Goal: Task Accomplishment & Management: Use online tool/utility

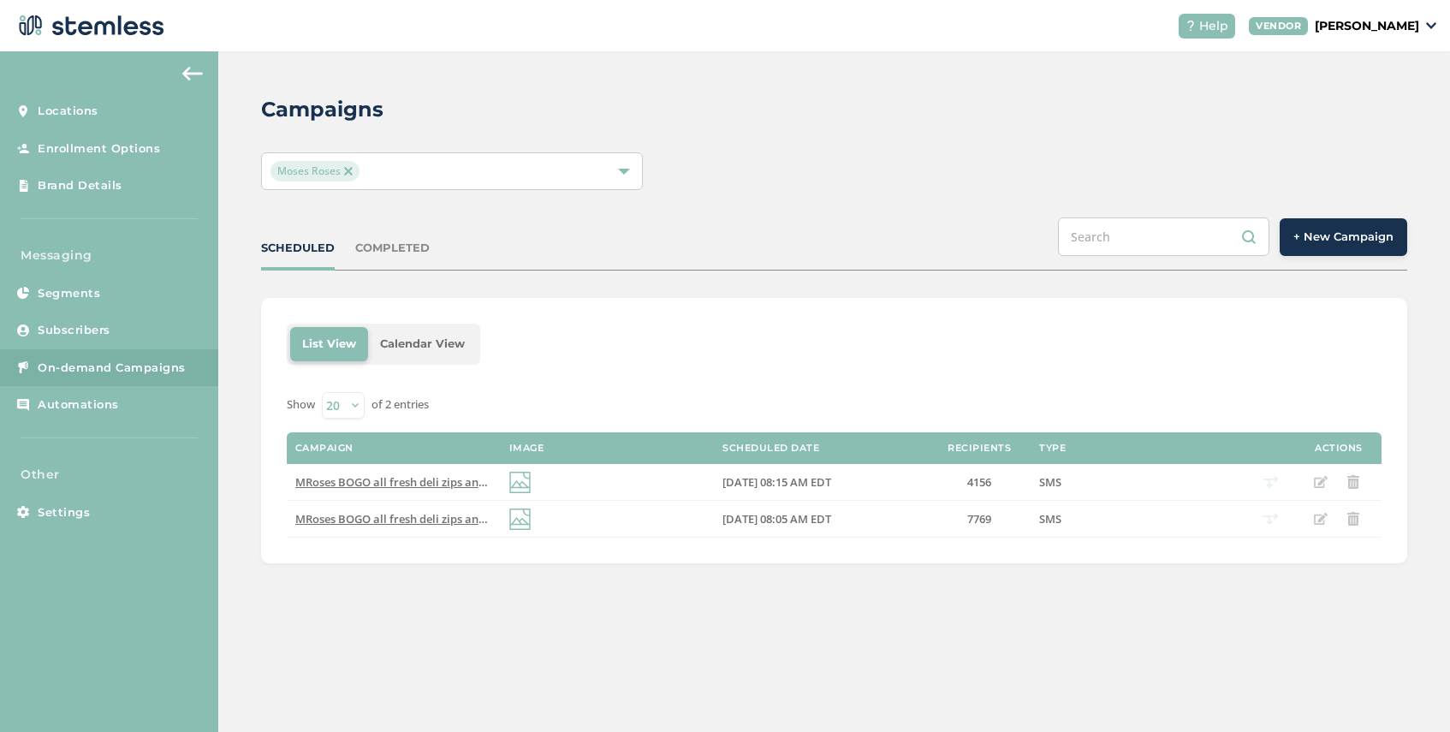
click at [349, 170] on img at bounding box center [348, 171] width 9 height 9
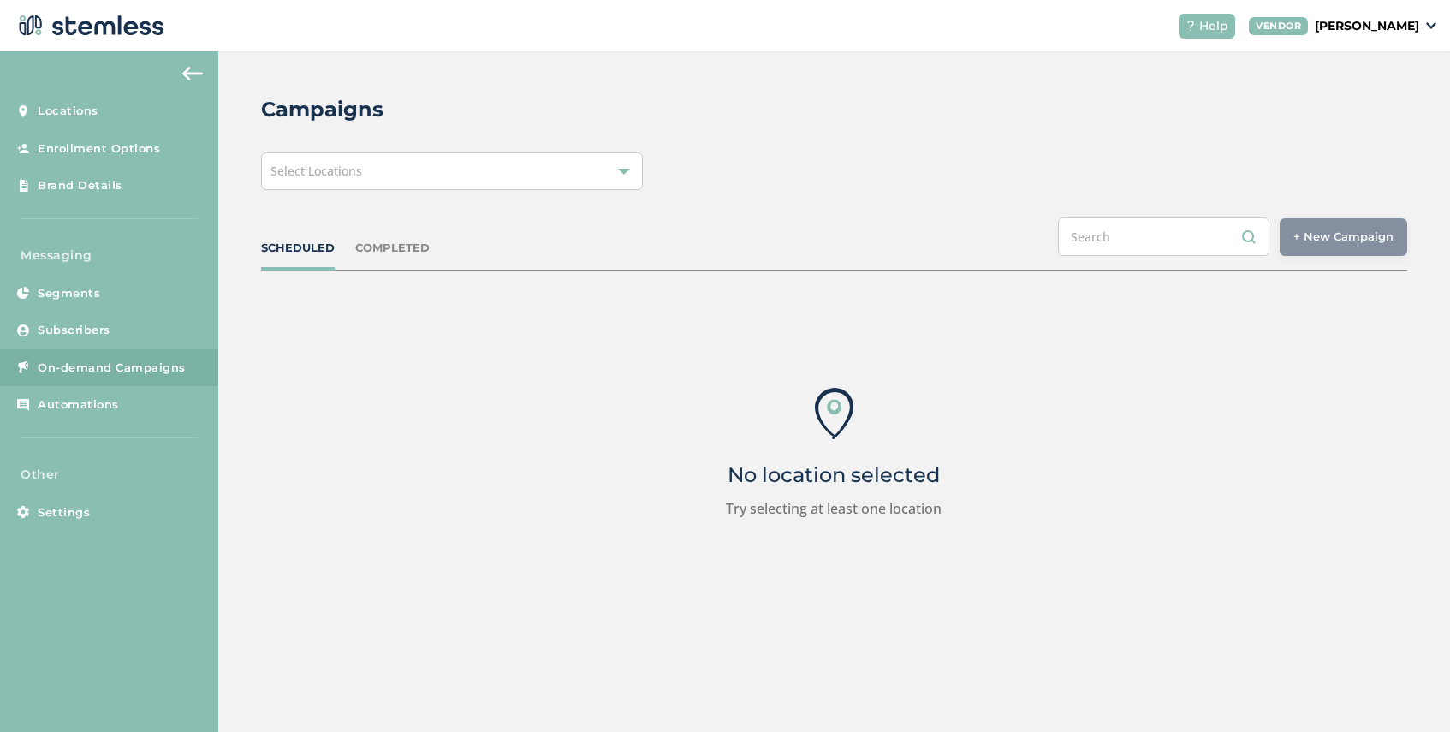
click at [379, 170] on div "Select Locations" at bounding box center [452, 171] width 382 height 38
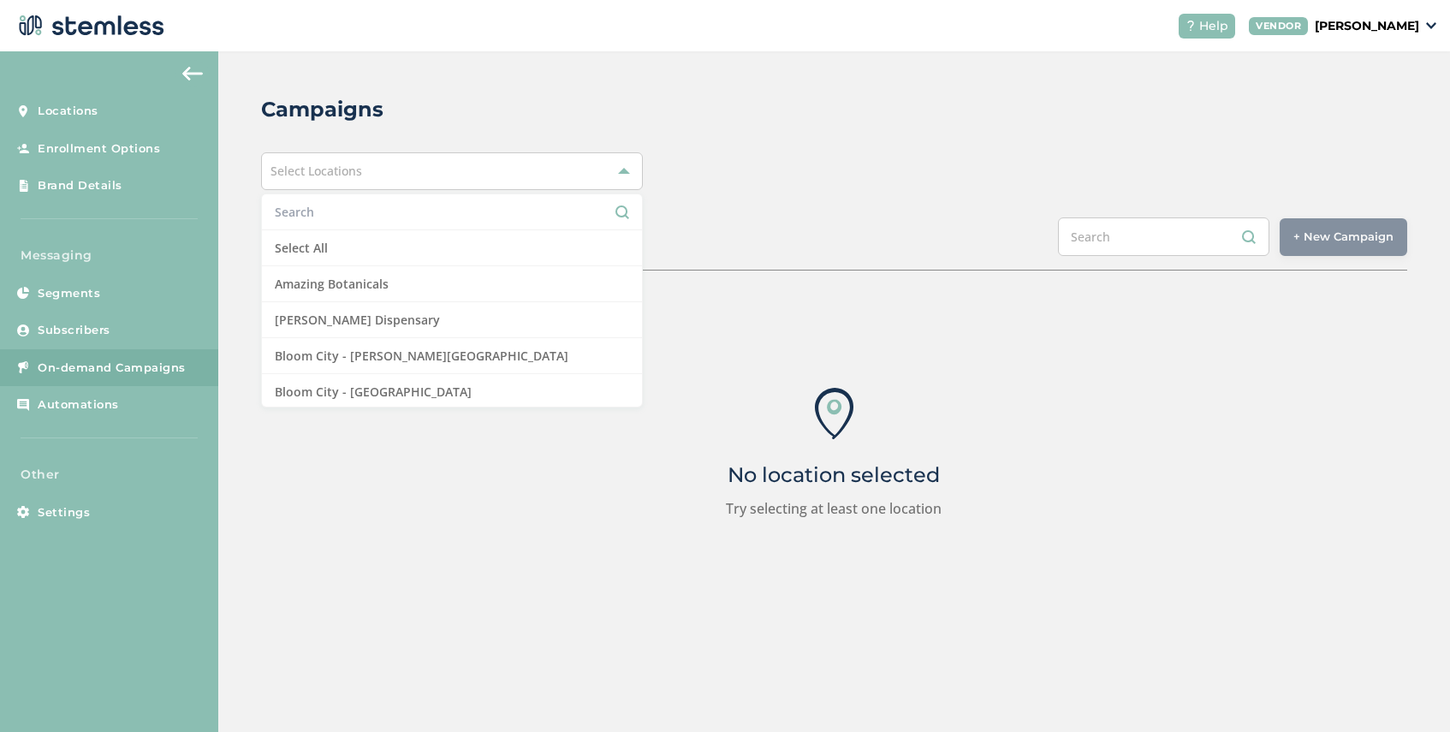
click at [361, 206] on input "text" at bounding box center [452, 212] width 354 height 18
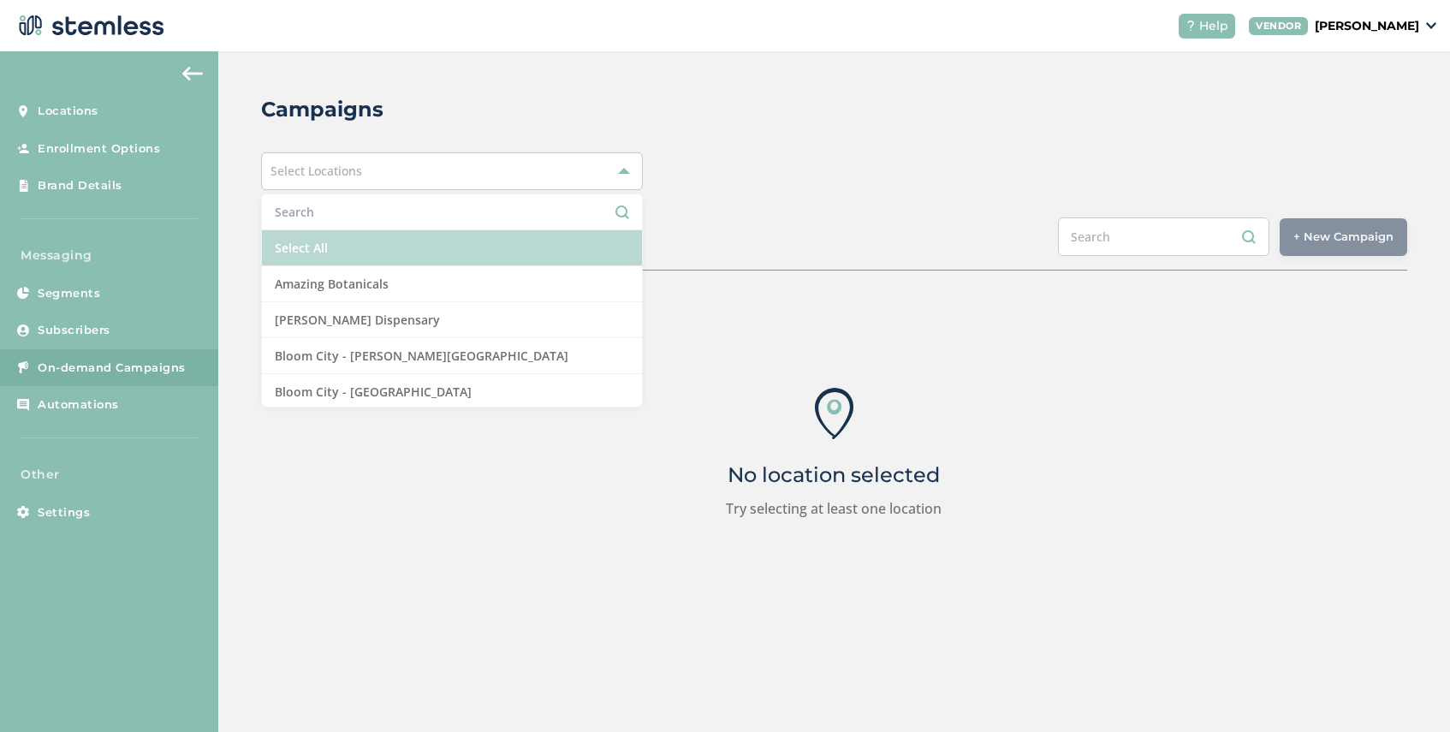
click at [363, 248] on li "Select All" at bounding box center [452, 248] width 380 height 36
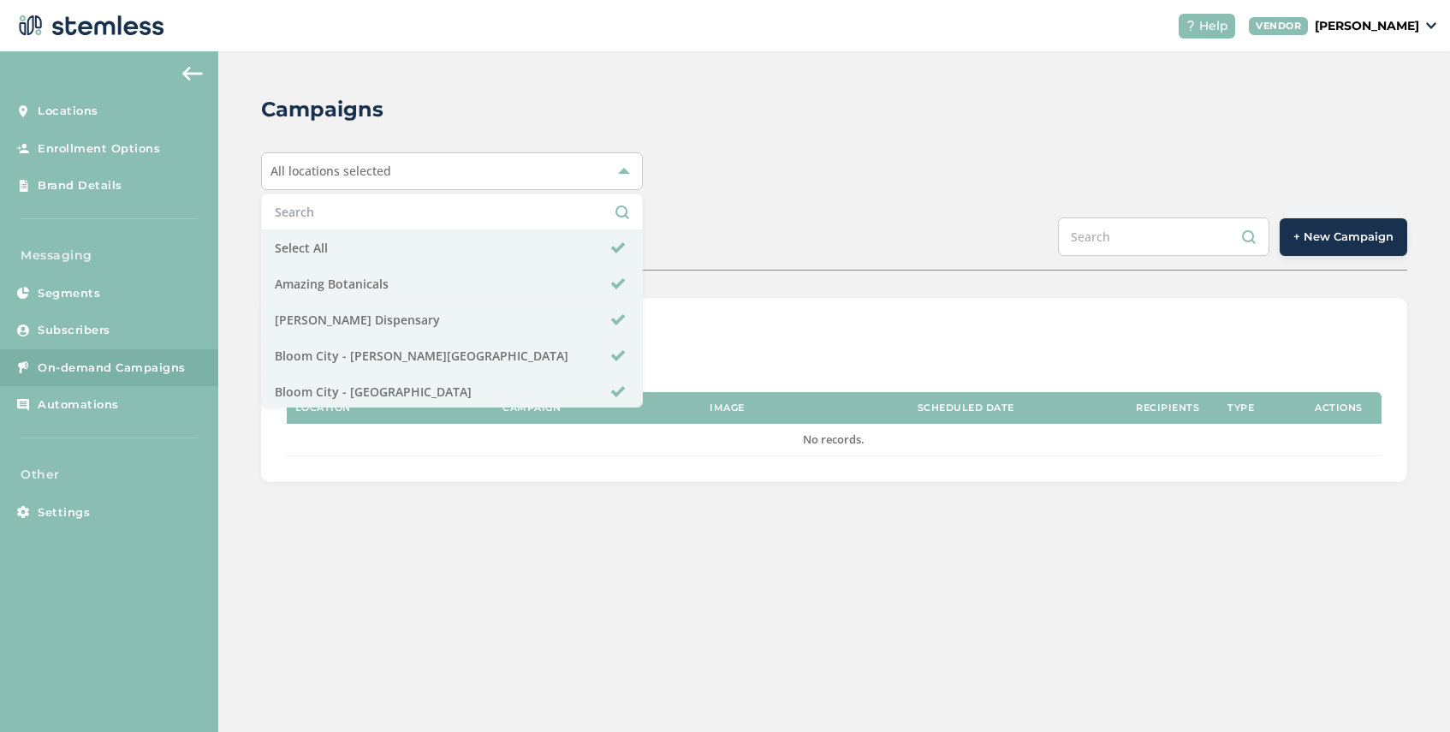
click at [1311, 247] on button "+ New Campaign" at bounding box center [1344, 237] width 128 height 38
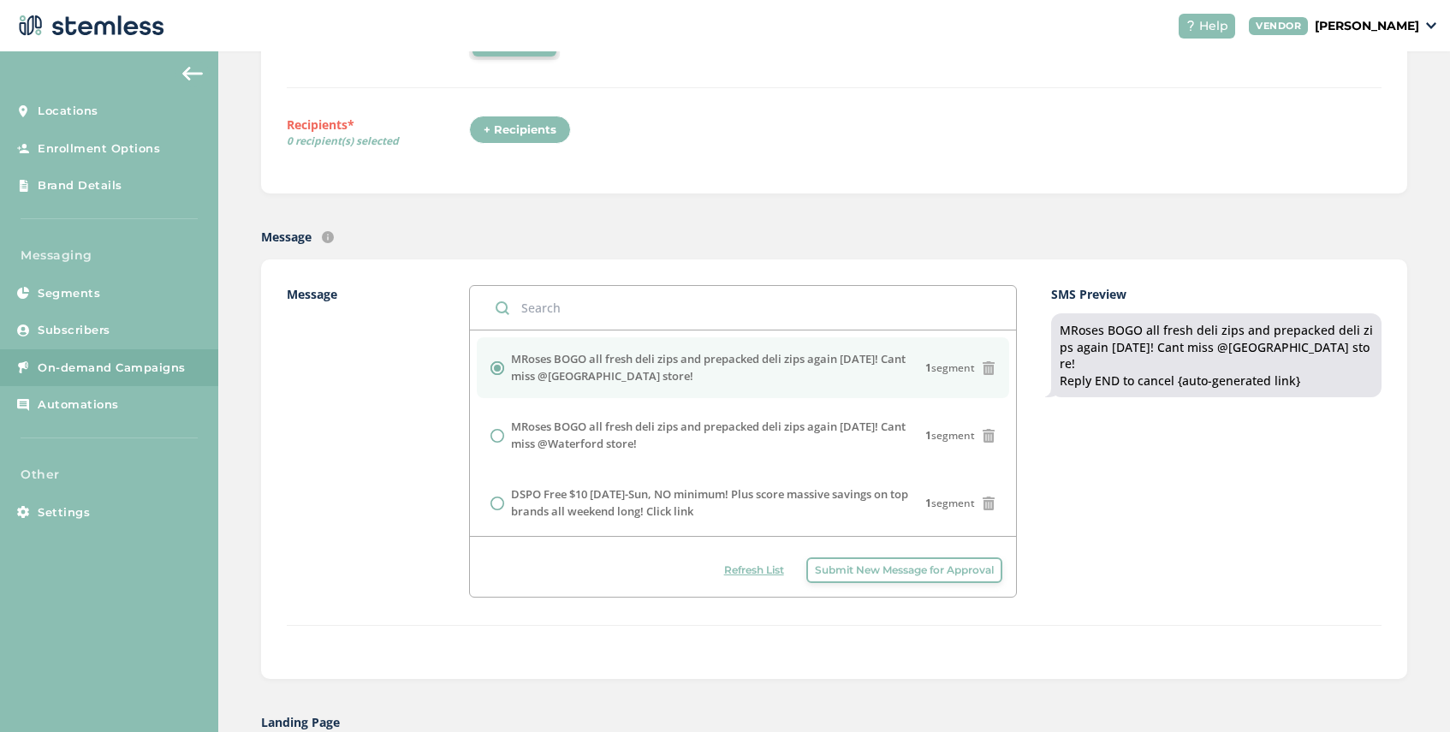
scroll to position [435, 0]
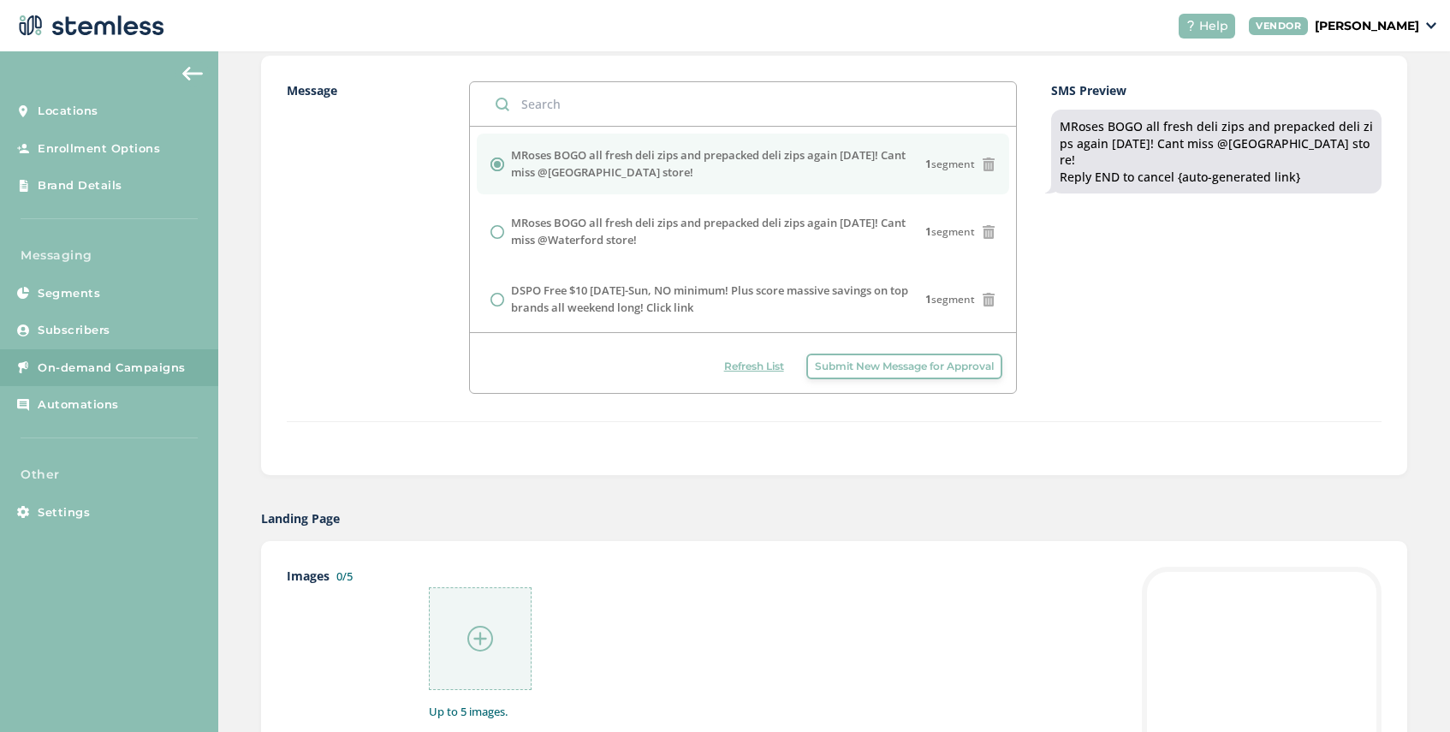
click at [866, 371] on span "Submit New Message for Approval" at bounding box center [904, 366] width 179 height 15
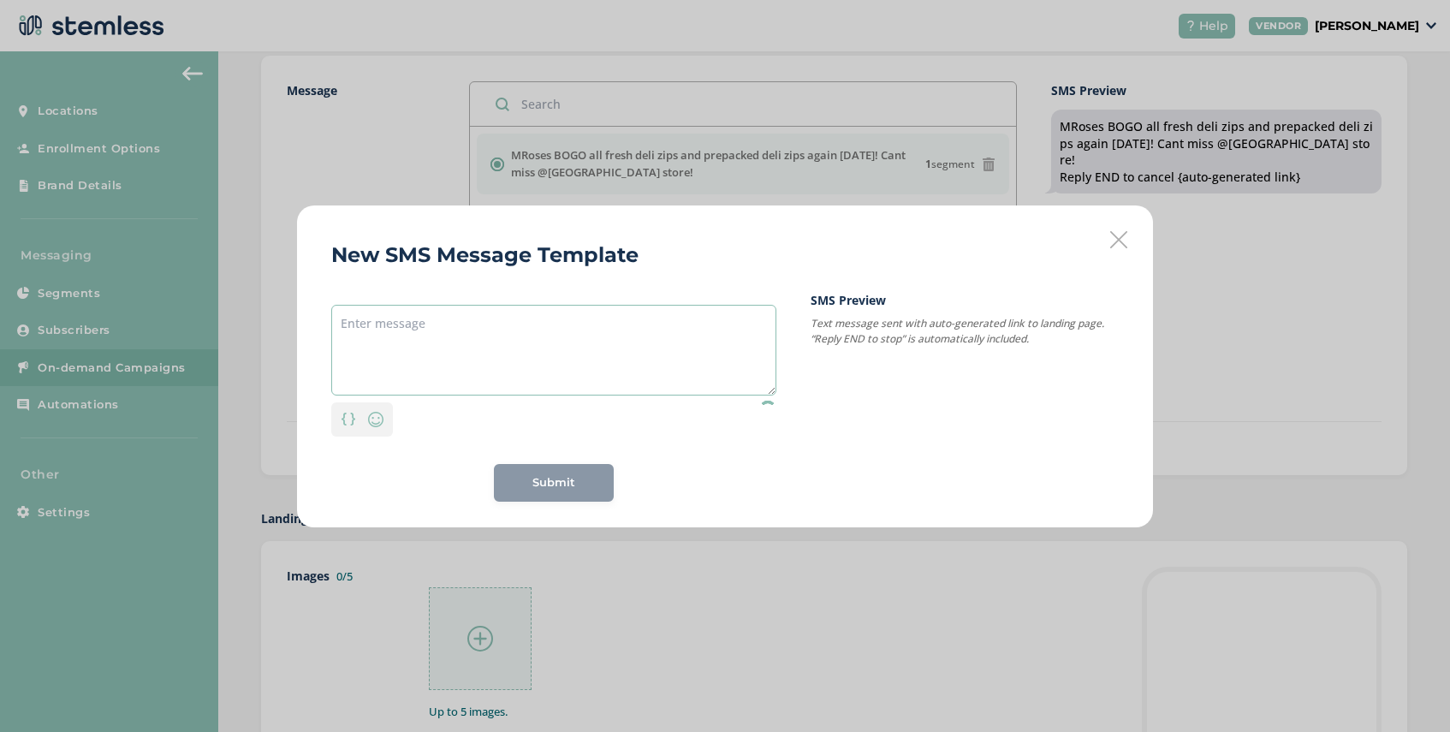
click at [416, 312] on textarea at bounding box center [553, 350] width 445 height 91
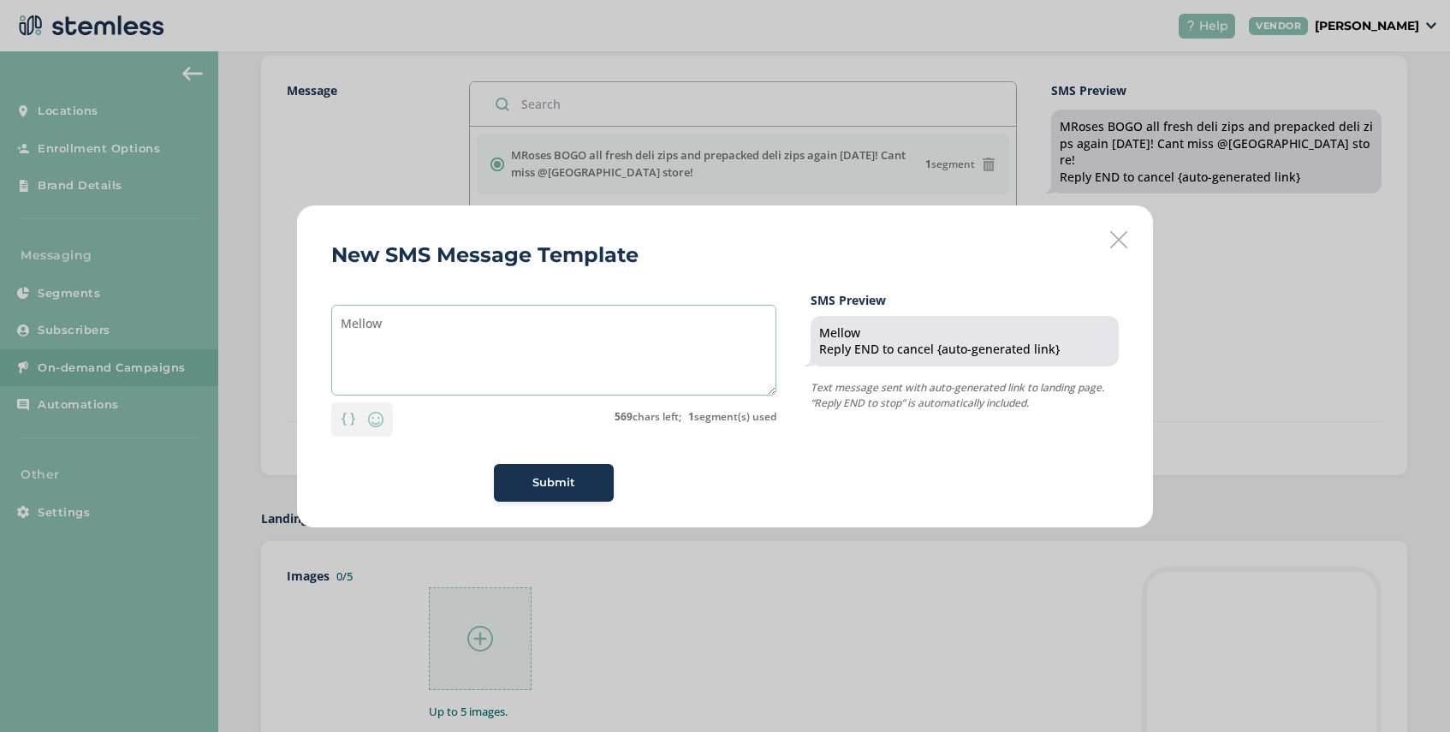
paste textarea "The treats are here—no tricks :jack_o_lantern: Grab 3 edibles & get 30% off, [D…"
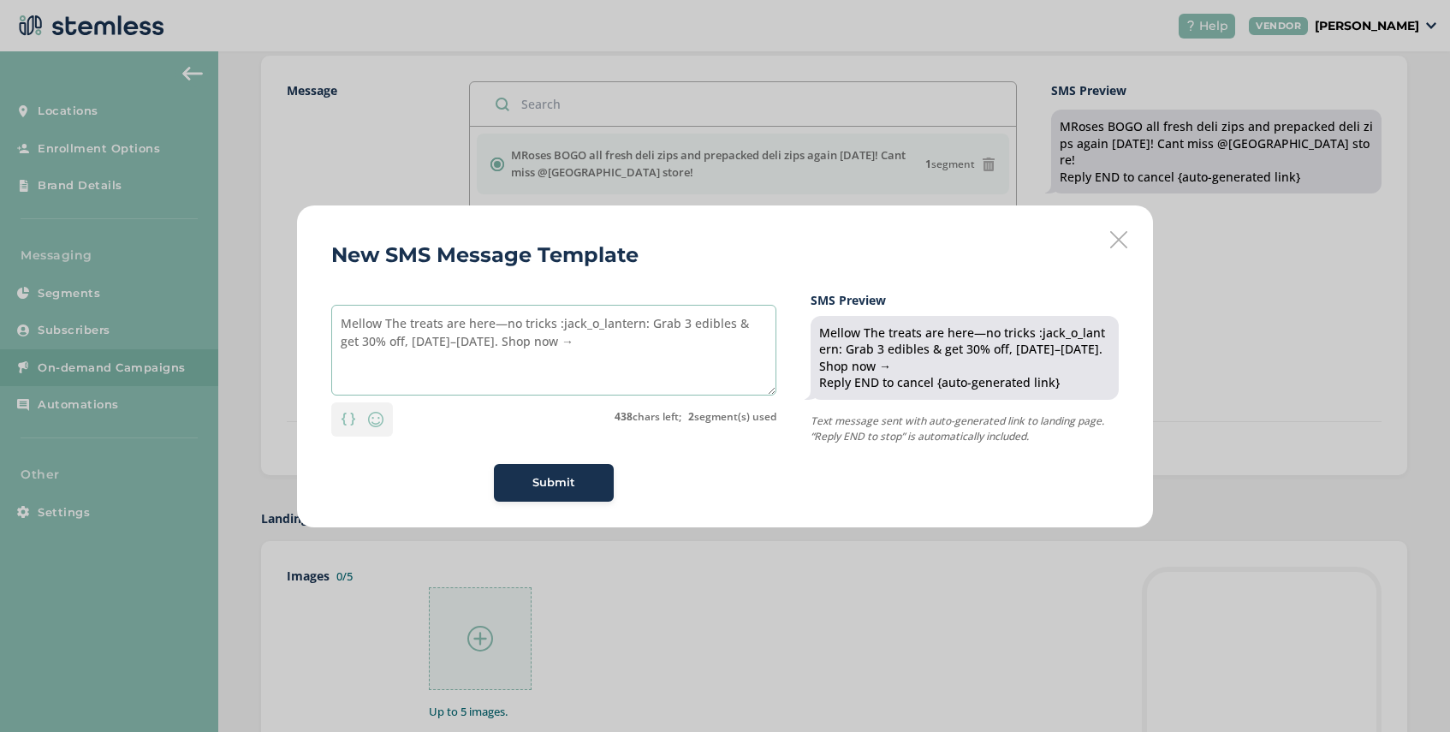
drag, startPoint x: 406, startPoint y: 324, endPoint x: 384, endPoint y: 324, distance: 21.4
click at [384, 324] on textarea "Mellow The treats are here—no tricks :jack_o_lantern: Grab 3 edibles & get 30% …" at bounding box center [553, 350] width 445 height 91
drag, startPoint x: 626, startPoint y: 322, endPoint x: 533, endPoint y: 326, distance: 92.5
click at [533, 326] on textarea "Mellow treats are here—no tricks :jack_o_lantern: Grab 3 edibles & get 30% off,…" at bounding box center [553, 350] width 445 height 91
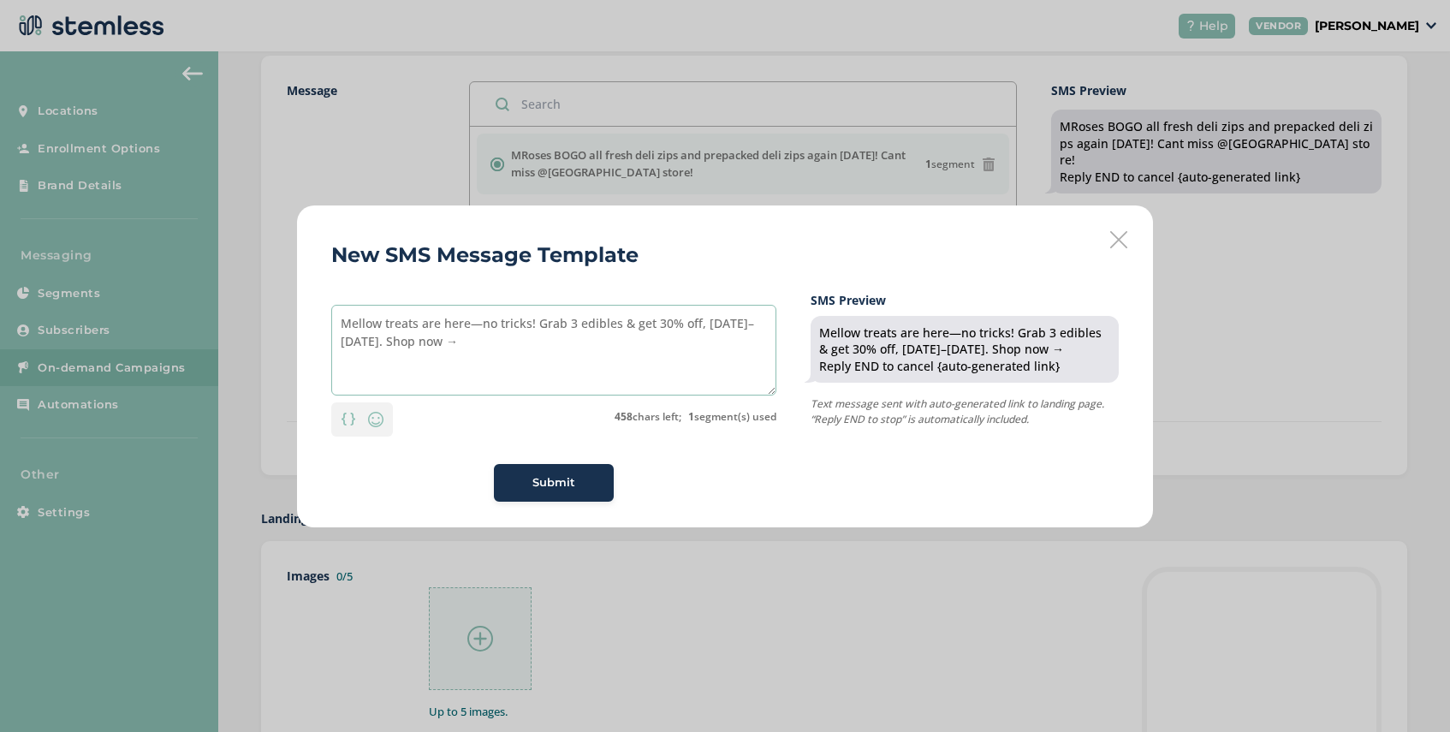
drag, startPoint x: 616, startPoint y: 325, endPoint x: 579, endPoint y: 330, distance: 37.1
click at [579, 330] on textarea "Mellow treats are here—no tricks! Grab 3 edibles & get 30% off, [DATE]–[DATE]. …" at bounding box center [553, 350] width 445 height 91
type textarea "Mellow treats are here—no tricks! Grab 3 "treats" & get 30% off, [DATE]–[DATE].…"
click at [550, 488] on span "Submit" at bounding box center [553, 482] width 43 height 17
